Goal: Transaction & Acquisition: Subscribe to service/newsletter

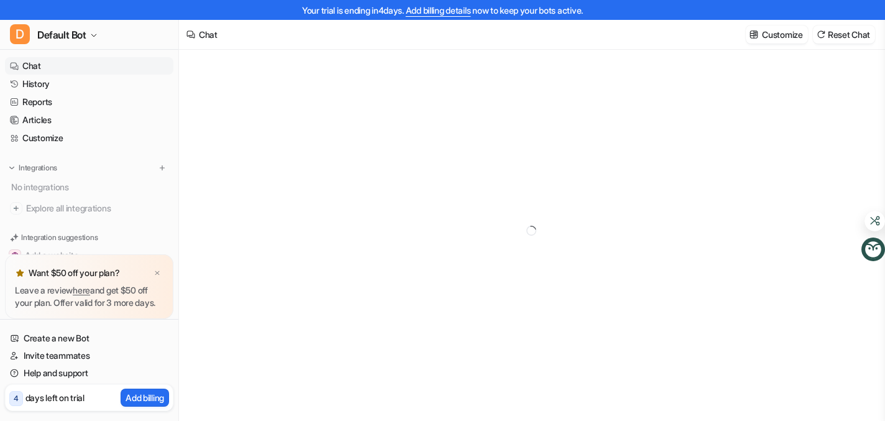
click at [450, 12] on link "Add billing details" at bounding box center [438, 10] width 65 height 11
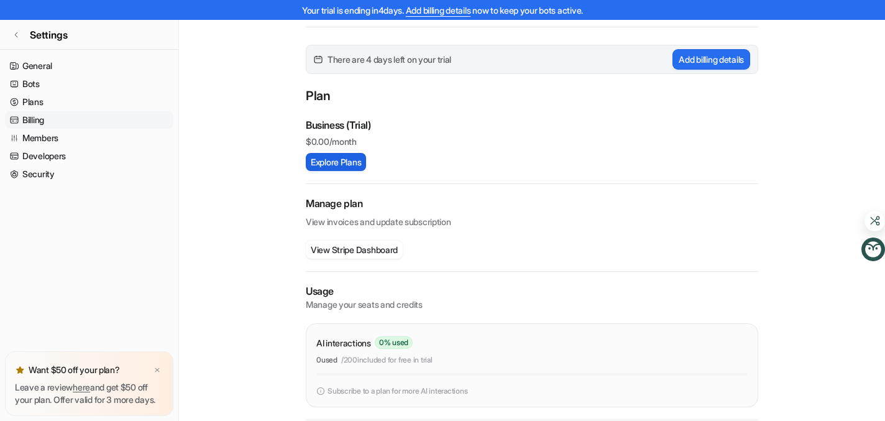
click at [358, 166] on button "Explore Plans" at bounding box center [336, 162] width 60 height 18
